Goal: Find specific page/section: Find specific page/section

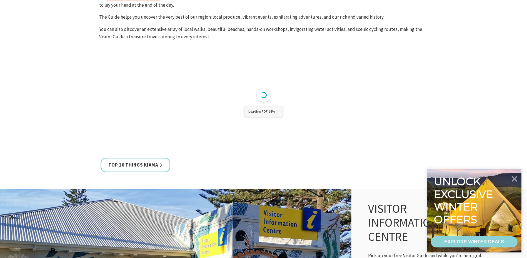
scroll to position [222, 0]
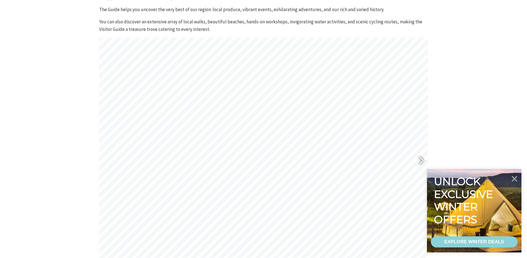
click at [422, 157] on div at bounding box center [418, 161] width 13 height 20
click at [423, 157] on div at bounding box center [418, 161] width 13 height 20
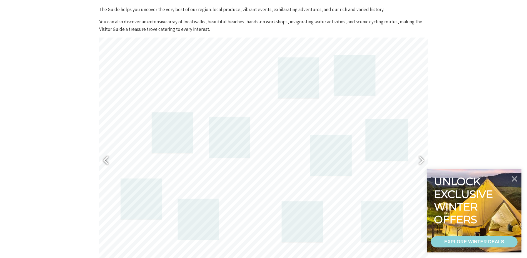
click at [109, 161] on div at bounding box center [108, 161] width 13 height 20
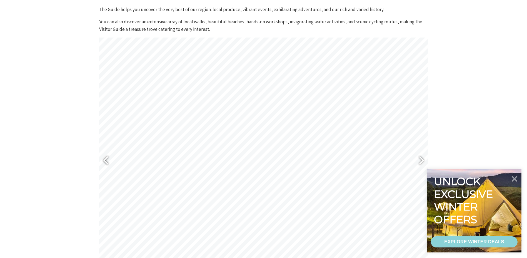
click at [106, 162] on div at bounding box center [108, 161] width 13 height 20
click at [420, 160] on div at bounding box center [418, 161] width 13 height 20
click at [421, 161] on div at bounding box center [418, 161] width 13 height 20
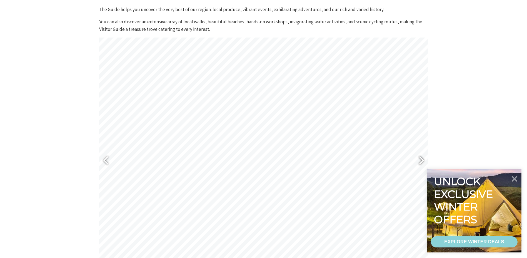
click at [421, 161] on div at bounding box center [418, 161] width 13 height 20
click at [421, 162] on div at bounding box center [418, 161] width 13 height 20
type input "17"
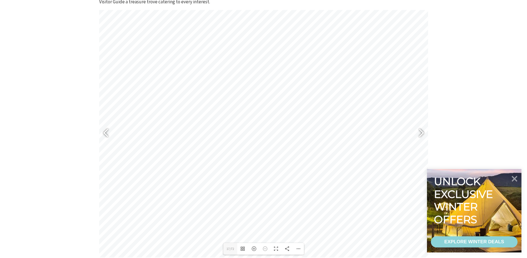
scroll to position [250, 0]
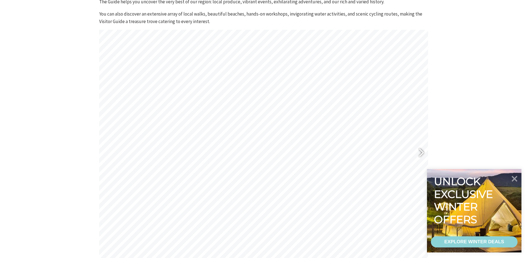
scroll to position [222, 0]
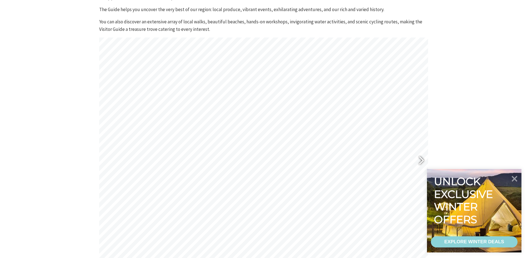
type input "3"
click at [0, 147] on html "Skip to main content .fav-qpwo{stroke-linecap:round;stroke-linejoin:round;strok…" at bounding box center [263, 256] width 527 height 956
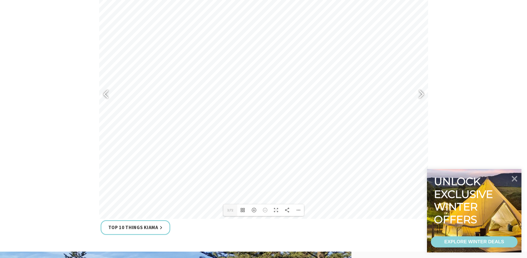
scroll to position [389, 0]
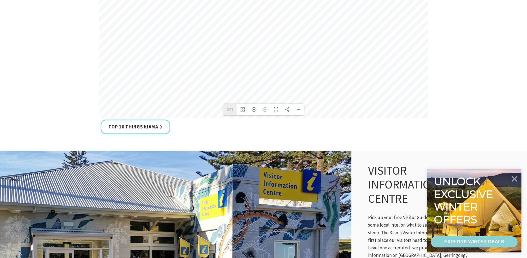
click at [228, 109] on label "3/72" at bounding box center [230, 110] width 14 height 12
click at [228, 109] on input "3" at bounding box center [230, 110] width 14 height 12
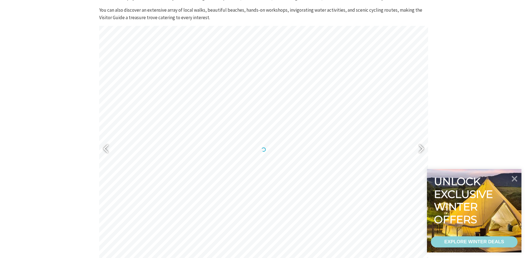
scroll to position [194, 0]
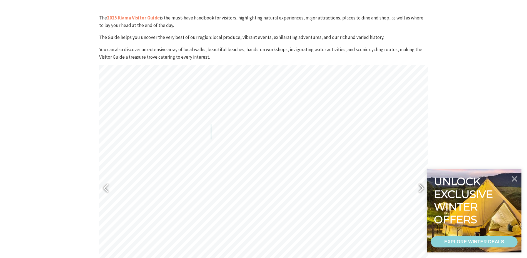
click at [423, 187] on div at bounding box center [418, 189] width 13 height 20
drag, startPoint x: 100, startPoint y: 184, endPoint x: 112, endPoint y: 184, distance: 12.2
click at [112, 184] on div at bounding box center [106, 189] width 14 height 28
click at [103, 188] on div at bounding box center [108, 189] width 13 height 20
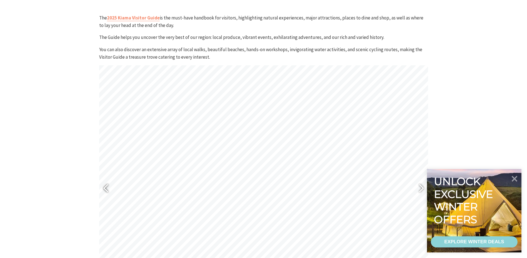
click at [101, 188] on div at bounding box center [106, 189] width 14 height 28
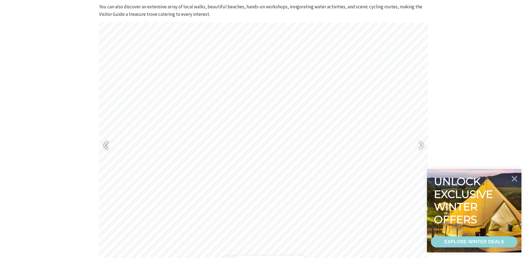
scroll to position [250, 0]
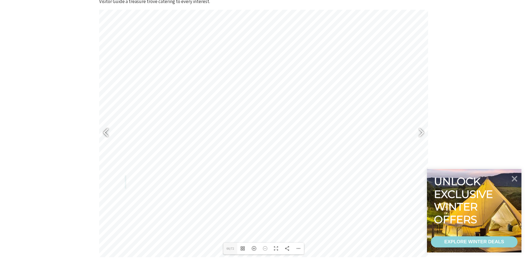
click at [105, 133] on div at bounding box center [108, 133] width 13 height 20
click at [105, 132] on div at bounding box center [108, 133] width 13 height 20
click at [105, 131] on div at bounding box center [108, 133] width 13 height 20
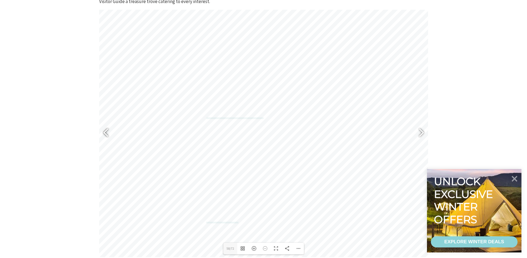
type input "56"
